Goal: Task Accomplishment & Management: Use online tool/utility

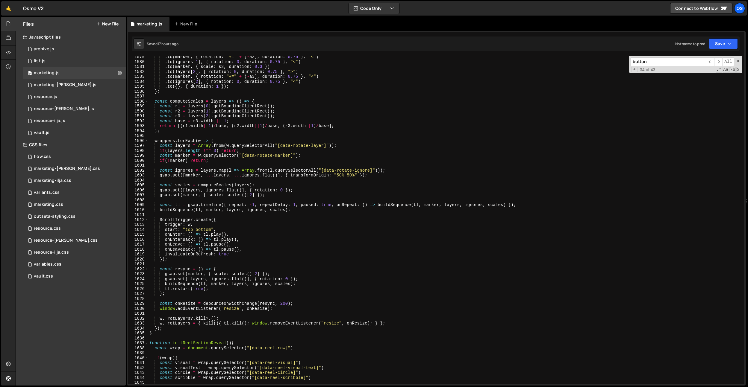
scroll to position [4282, 0]
click at [108, 23] on button "New File" at bounding box center [107, 24] width 22 height 5
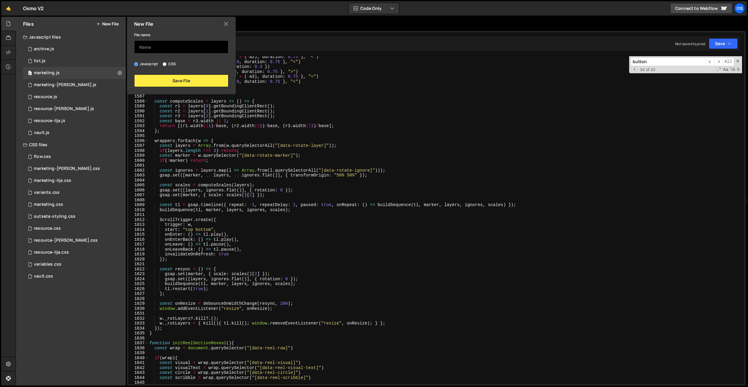
click at [140, 45] on input "text" at bounding box center [181, 46] width 94 height 13
type input "onboarding"
click at [175, 83] on button "Save File" at bounding box center [181, 81] width 94 height 13
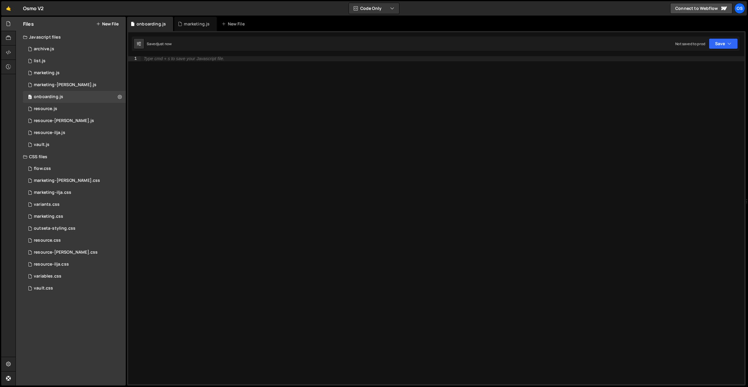
click at [117, 25] on button "New File" at bounding box center [107, 24] width 22 height 5
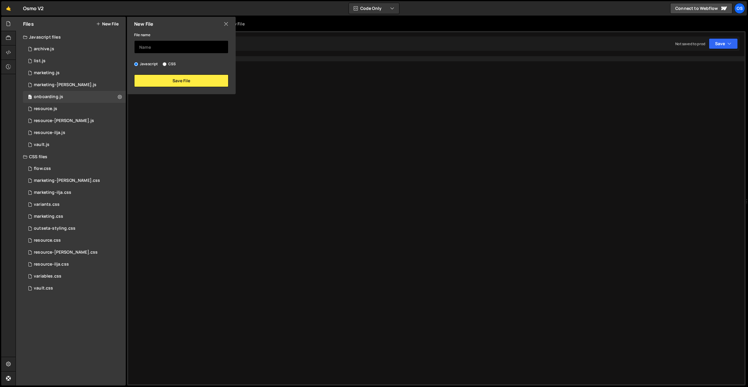
drag, startPoint x: 166, startPoint y: 64, endPoint x: 168, endPoint y: 52, distance: 12.3
click at [166, 63] on input "CSS" at bounding box center [165, 64] width 4 height 4
radio input "true"
click at [169, 46] on input "text" at bounding box center [181, 46] width 94 height 13
type input "onboarding"
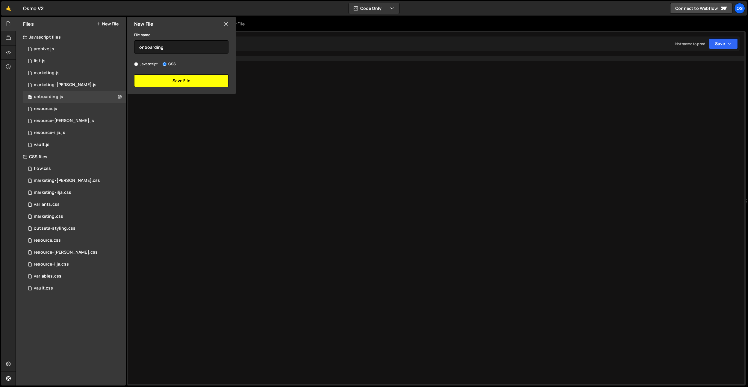
click at [180, 77] on button "Save File" at bounding box center [181, 81] width 94 height 13
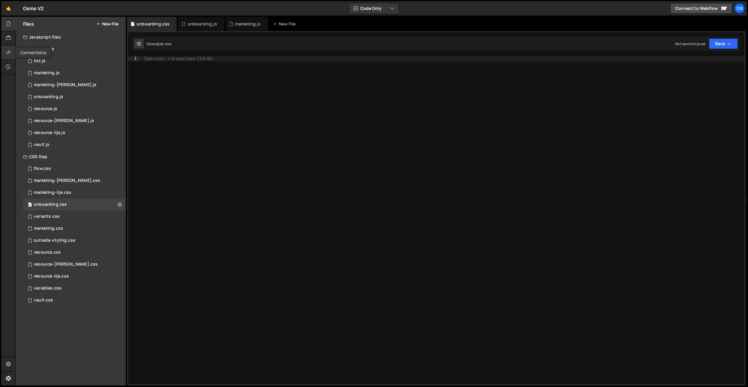
click at [7, 53] on icon at bounding box center [8, 52] width 5 height 7
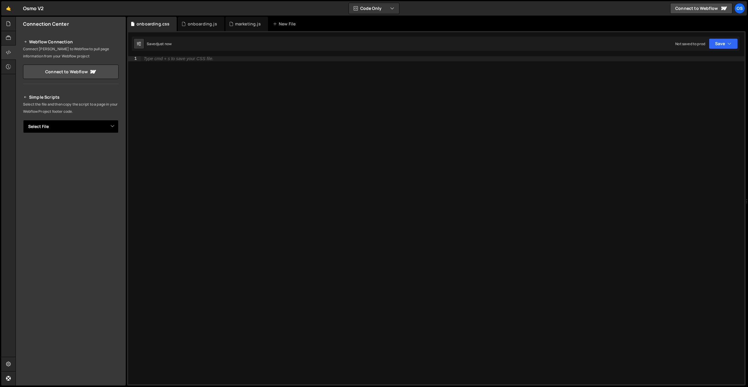
click at [68, 125] on select "Select File archive.js list.js marketing.js marketing-[PERSON_NAME].js resource…" at bounding box center [71, 126] width 96 height 13
click at [23, 120] on select "Select File archive.js list.js marketing.js marketing-[PERSON_NAME].js resource…" at bounding box center [71, 126] width 96 height 13
click at [54, 128] on select "Select File archive.js list.js marketing.js marketing-[PERSON_NAME].js resource…" at bounding box center [71, 126] width 96 height 13
click at [23, 120] on select "Select File archive.js list.js marketing.js marketing-[PERSON_NAME].js resource…" at bounding box center [71, 126] width 96 height 13
click at [101, 148] on button "Copy" at bounding box center [100, 147] width 20 height 13
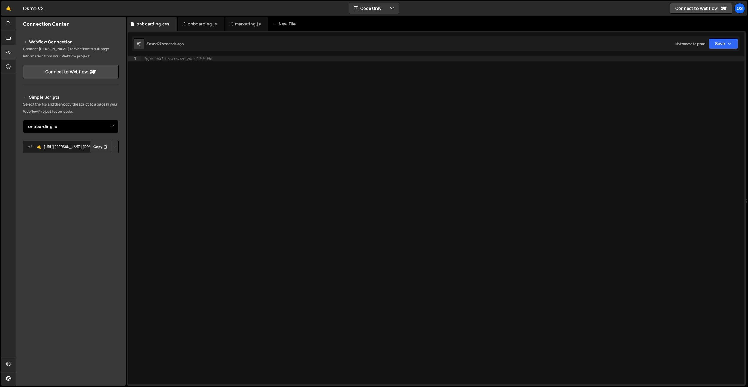
click at [93, 125] on select "Select File archive.js list.js marketing.js marketing-[PERSON_NAME].js resource…" at bounding box center [71, 126] width 96 height 13
select select "48093"
click at [23, 120] on select "Select File archive.js list.js marketing.js marketing-[PERSON_NAME].js resource…" at bounding box center [71, 126] width 96 height 13
click at [104, 150] on icon "Button group with nested dropdown" at bounding box center [106, 147] width 4 height 6
